Goal: Task Accomplishment & Management: Manage account settings

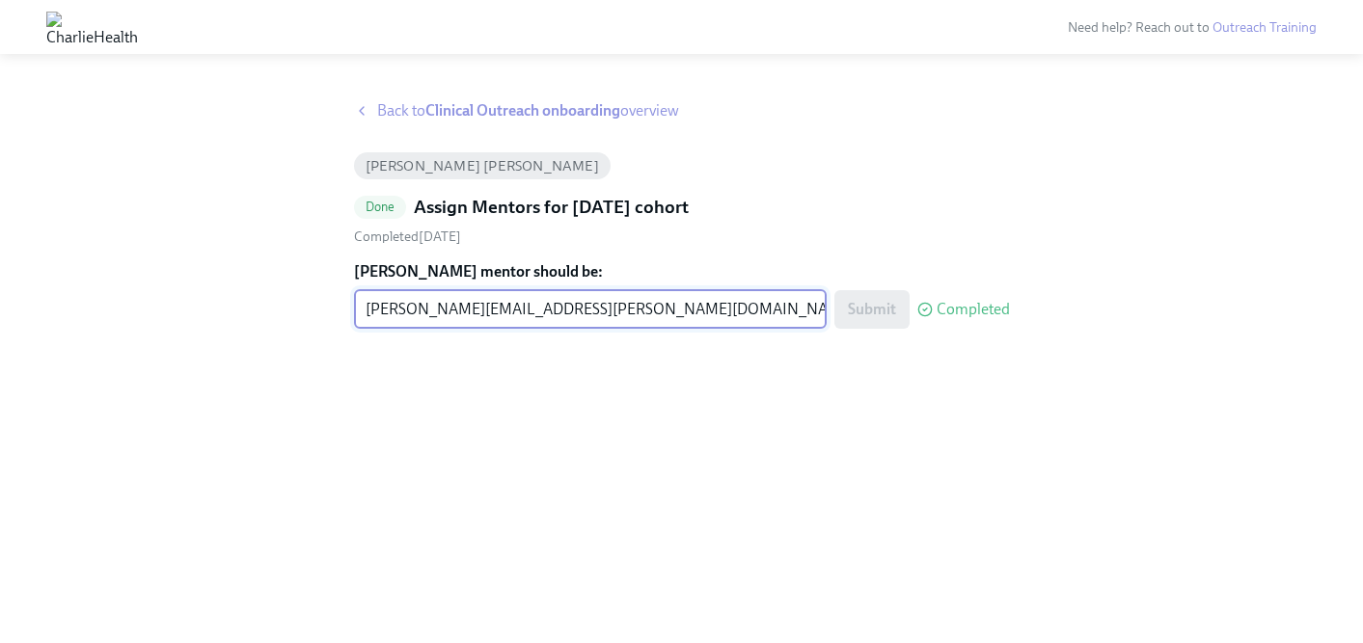
click at [439, 314] on input "[PERSON_NAME][EMAIL_ADDRESS][PERSON_NAME][DOMAIN_NAME]" at bounding box center [590, 309] width 473 height 39
type input "[PERSON_NAME][EMAIL_ADDRESS][PERSON_NAME][DOMAIN_NAME]"
click at [855, 313] on span "Submit" at bounding box center [872, 309] width 48 height 19
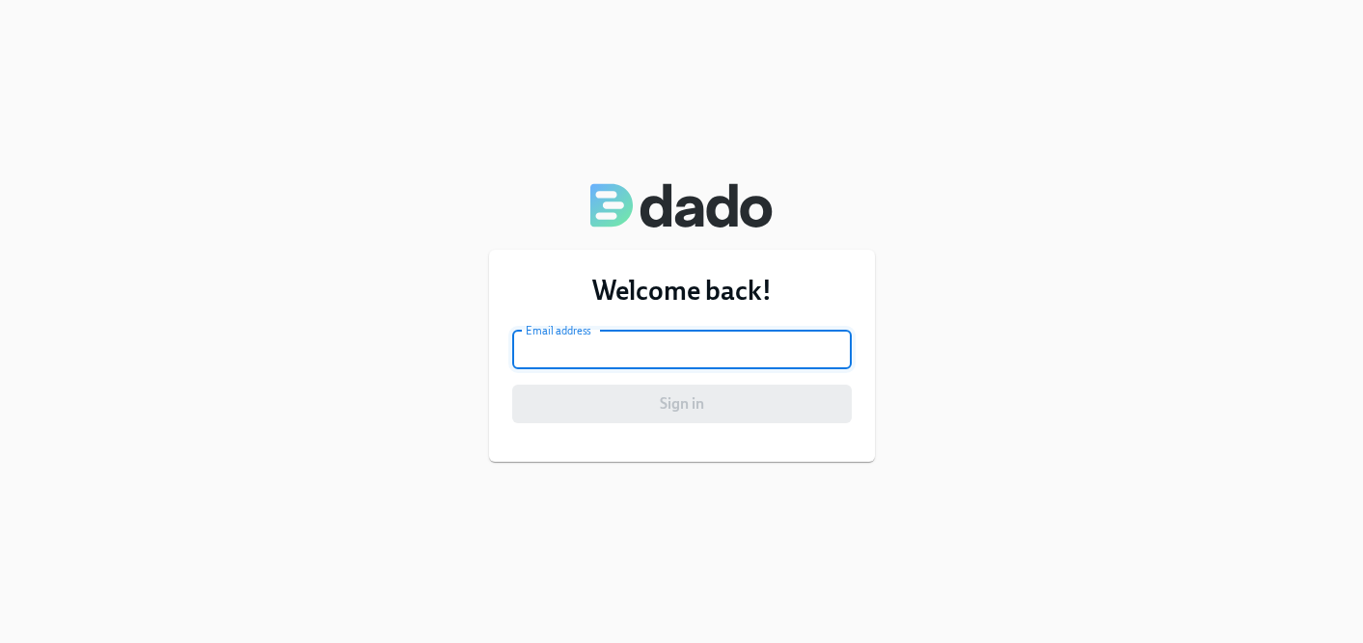
click at [641, 341] on input "email" at bounding box center [682, 350] width 340 height 39
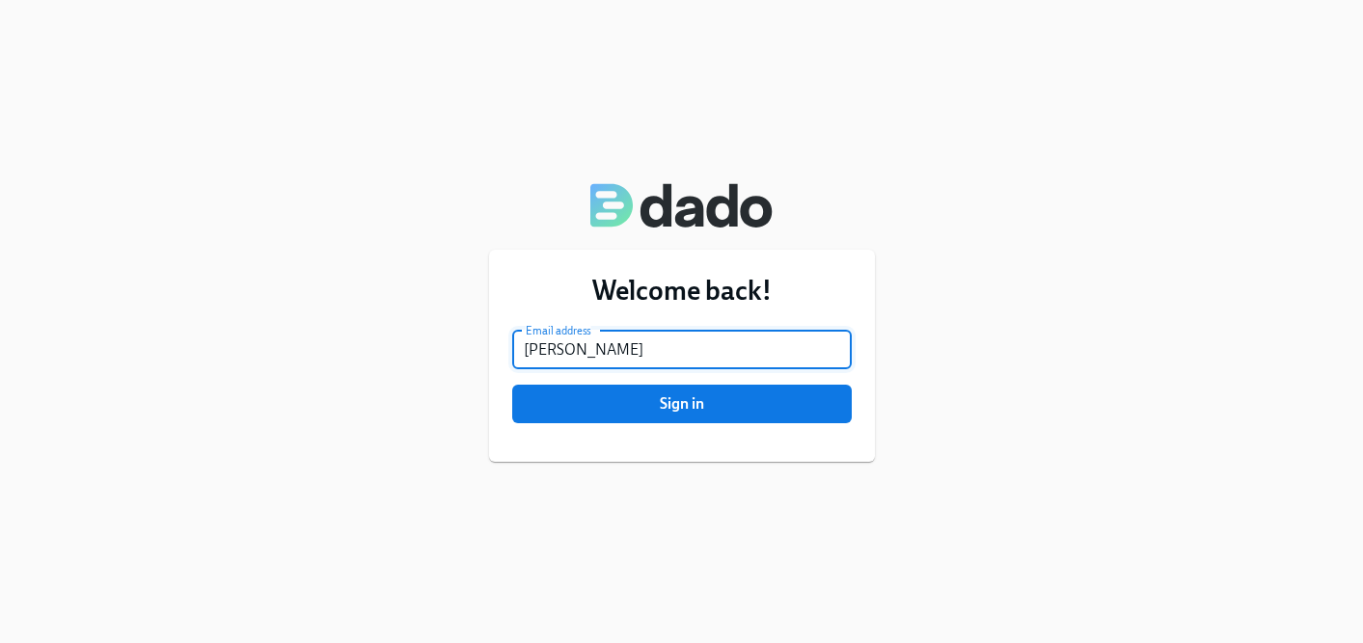
type input "geanne.weaverhepler@charliehealth.com"
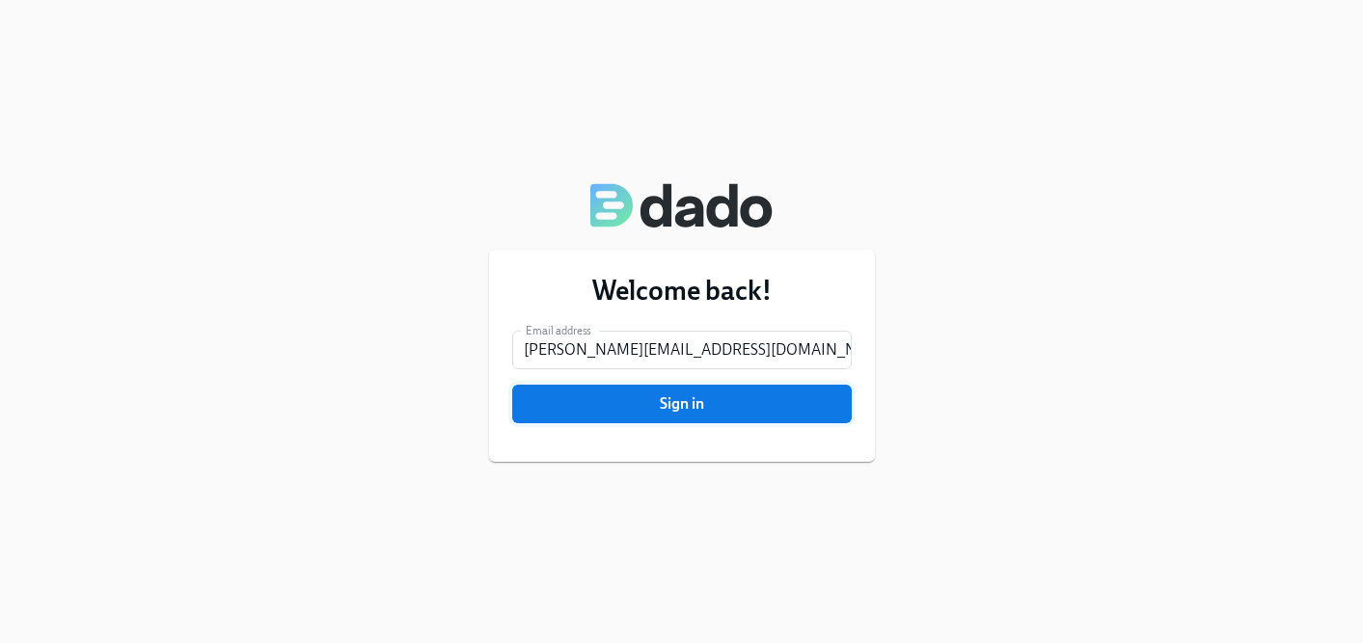
click at [656, 405] on span "Sign in" at bounding box center [682, 404] width 313 height 19
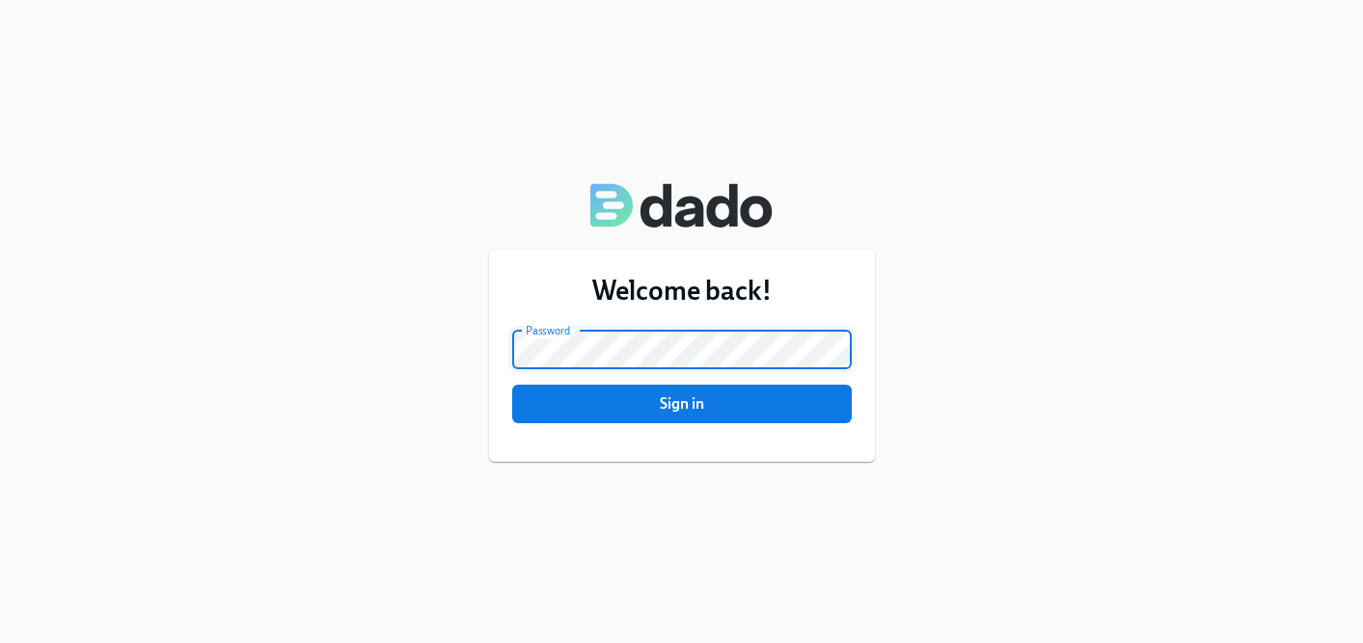
click at [512, 385] on button "Sign in" at bounding box center [682, 404] width 340 height 39
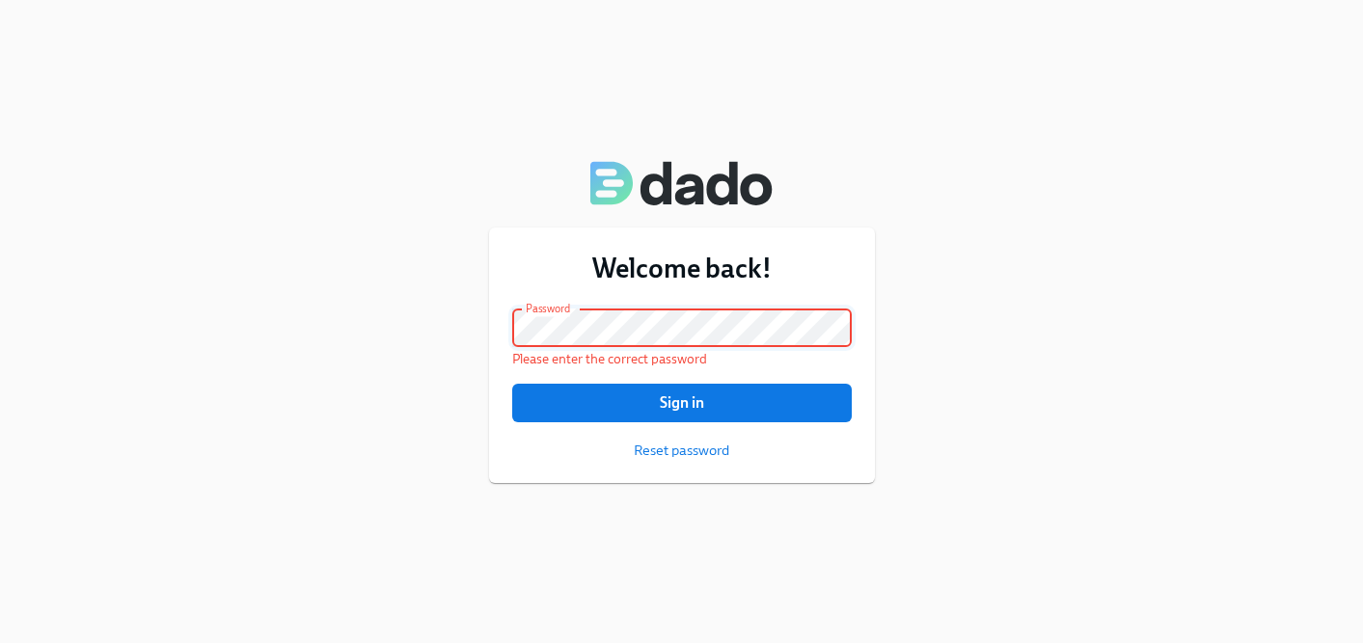
click at [512, 384] on button "Sign in" at bounding box center [682, 403] width 340 height 39
click at [695, 460] on div "Welcome back! Email address geanne.weaverhepler@charliehealth.com Email address…" at bounding box center [682, 355] width 386 height 255
click at [687, 449] on span "Reset password" at bounding box center [681, 450] width 95 height 19
click at [512, 384] on button "Sign in" at bounding box center [682, 403] width 340 height 39
